Goal: Information Seeking & Learning: Learn about a topic

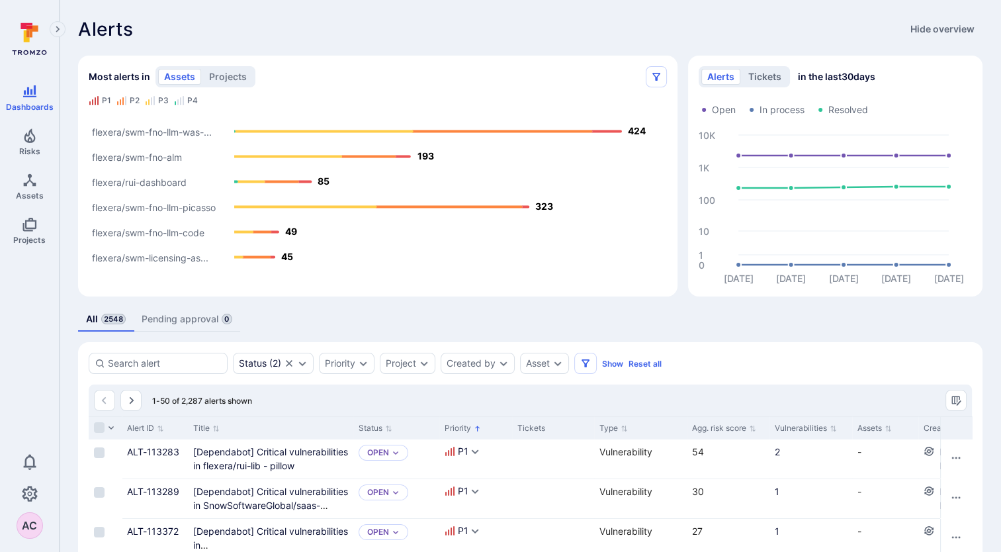
click at [773, 79] on button "tickets" at bounding box center [764, 77] width 45 height 16
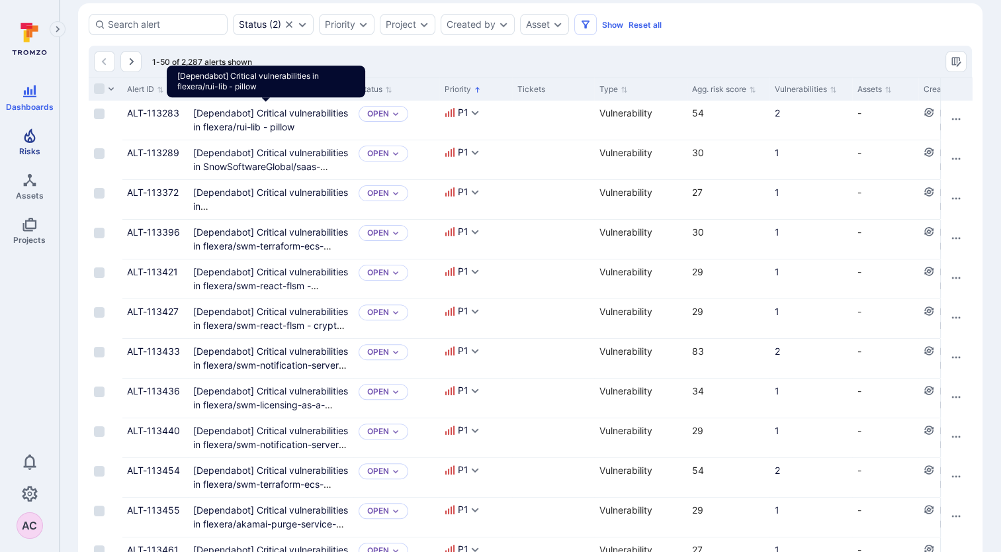
scroll to position [340, 0]
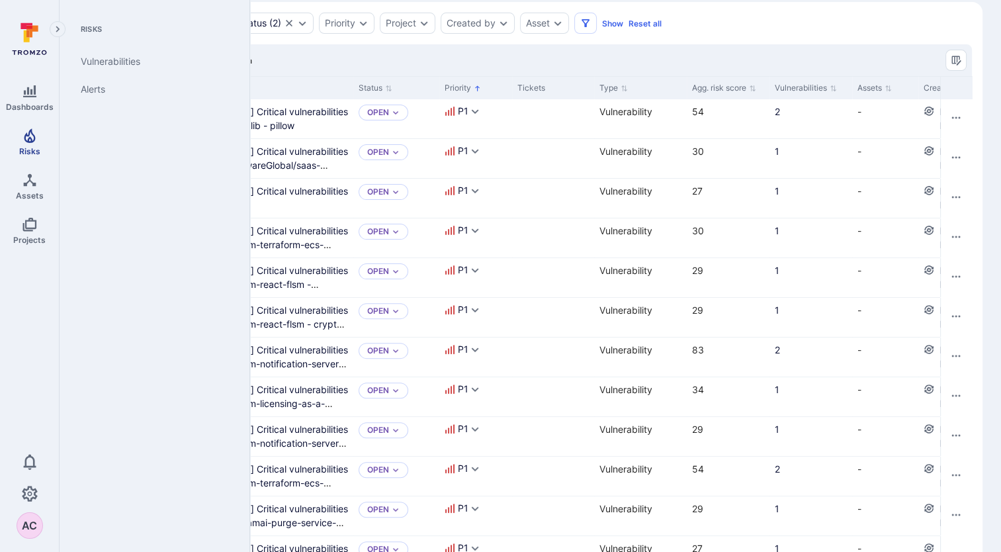
click at [19, 139] on link "Risks" at bounding box center [29, 141] width 59 height 39
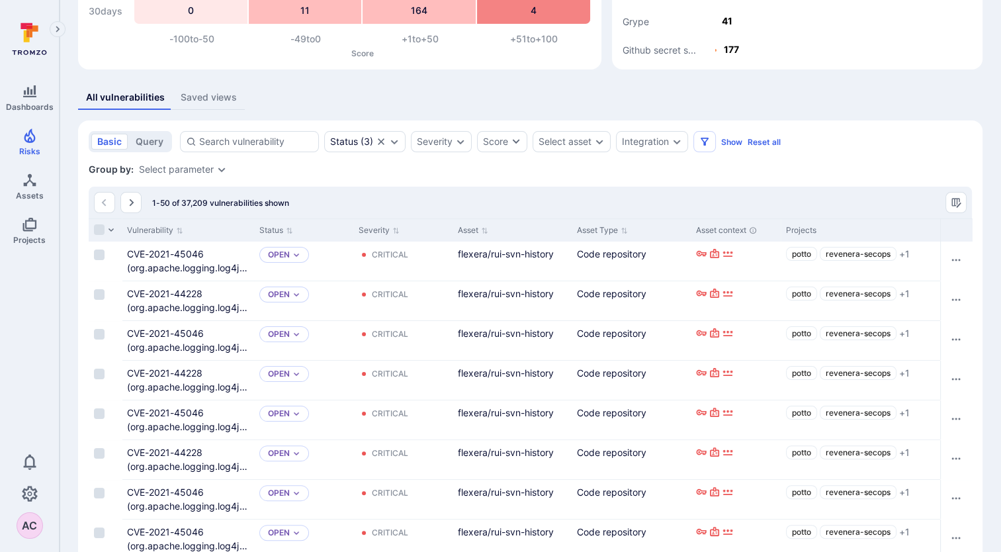
scroll to position [185, 0]
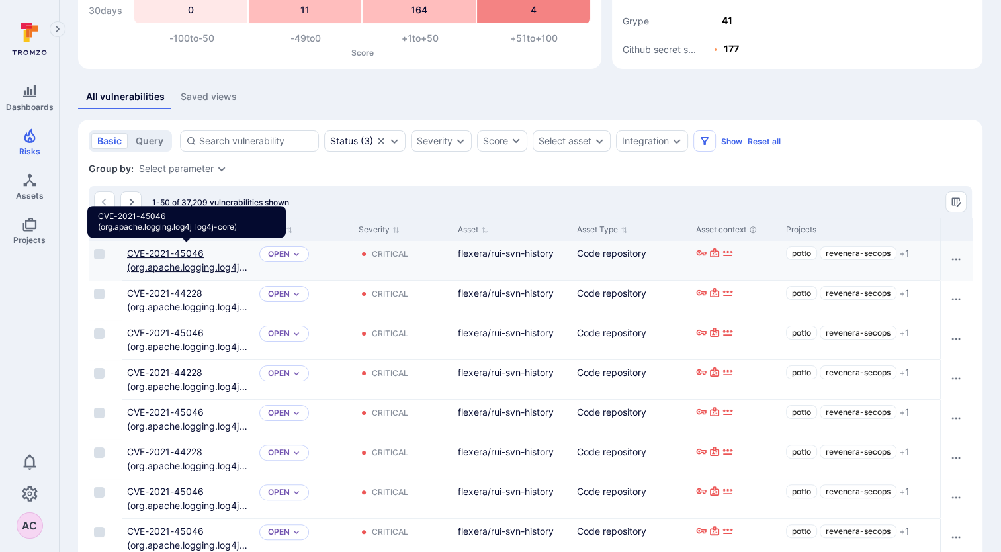
click at [197, 252] on link "CVE-2021-45046 (org.apache.logging.log4j_log4j-core)" at bounding box center [187, 266] width 120 height 39
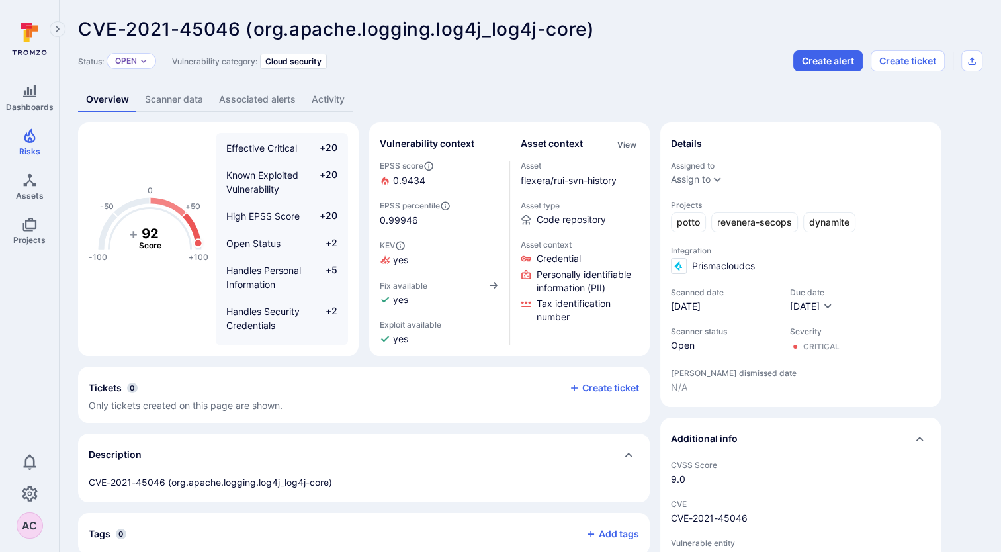
click at [40, 37] on icon at bounding box center [29, 39] width 59 height 46
